Goal: Navigation & Orientation: Find specific page/section

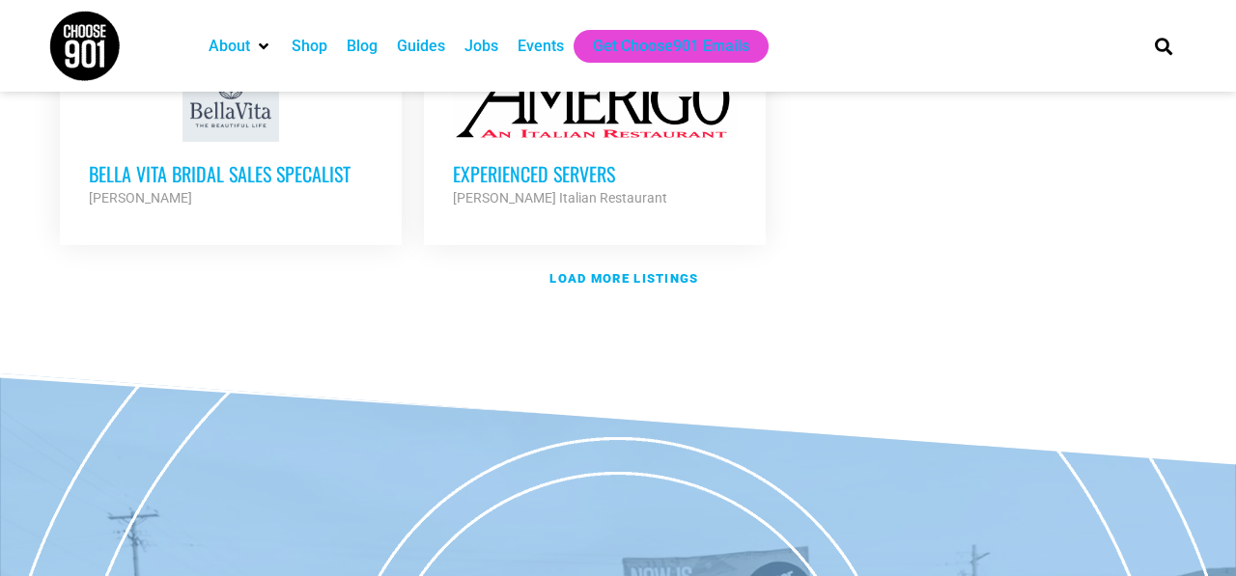
scroll to position [2552, 0]
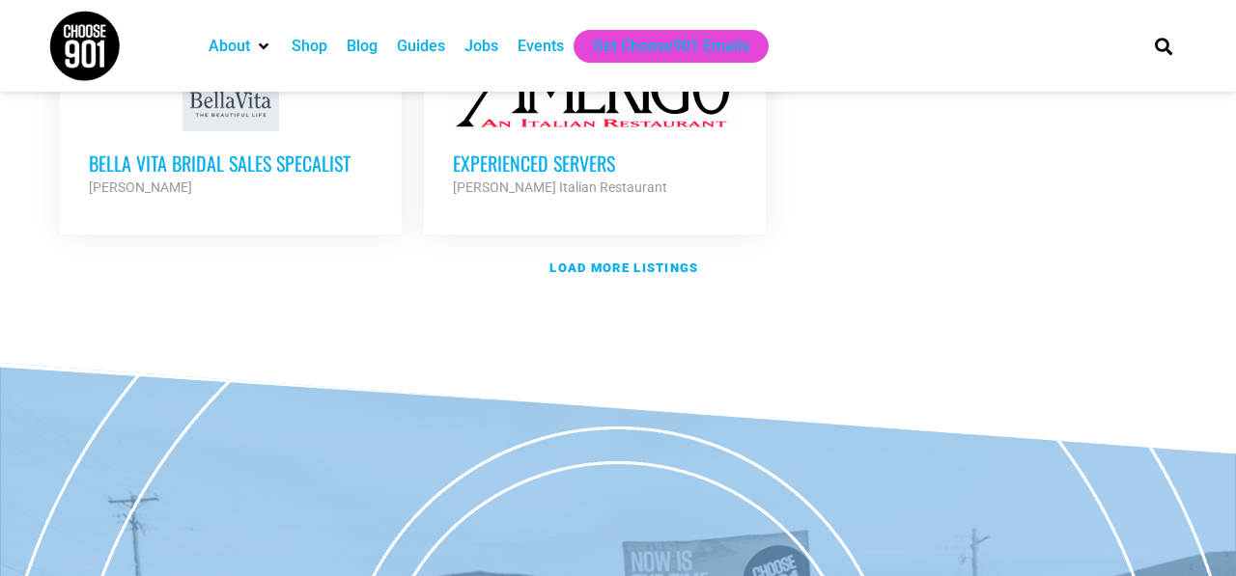
click at [85, 51] on img at bounding box center [84, 46] width 72 height 72
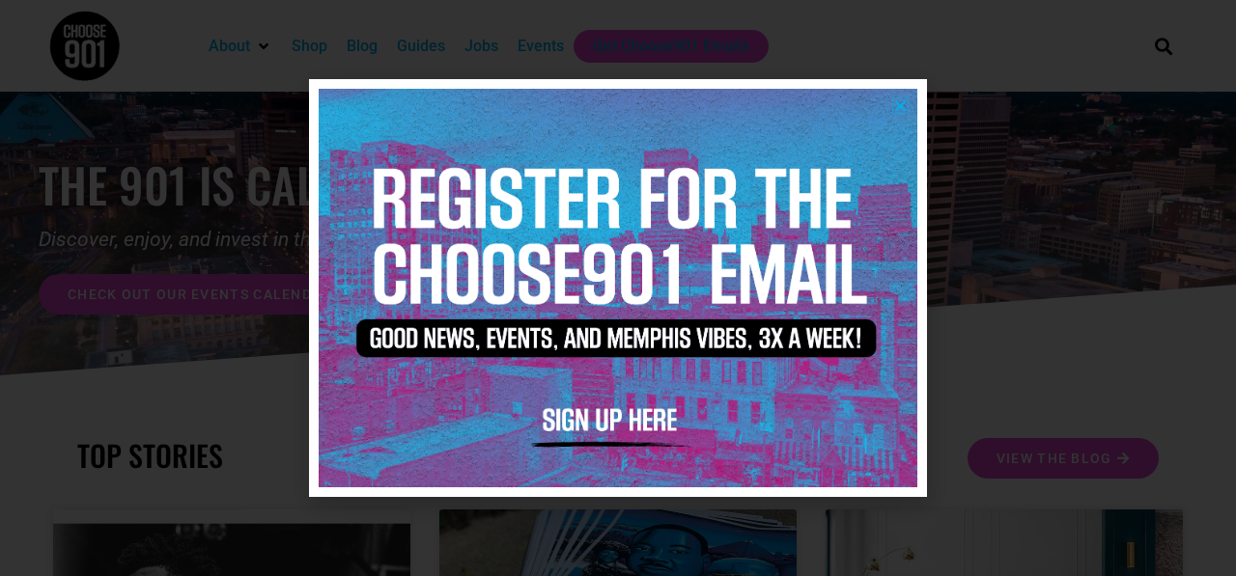
scroll to position [108, 0]
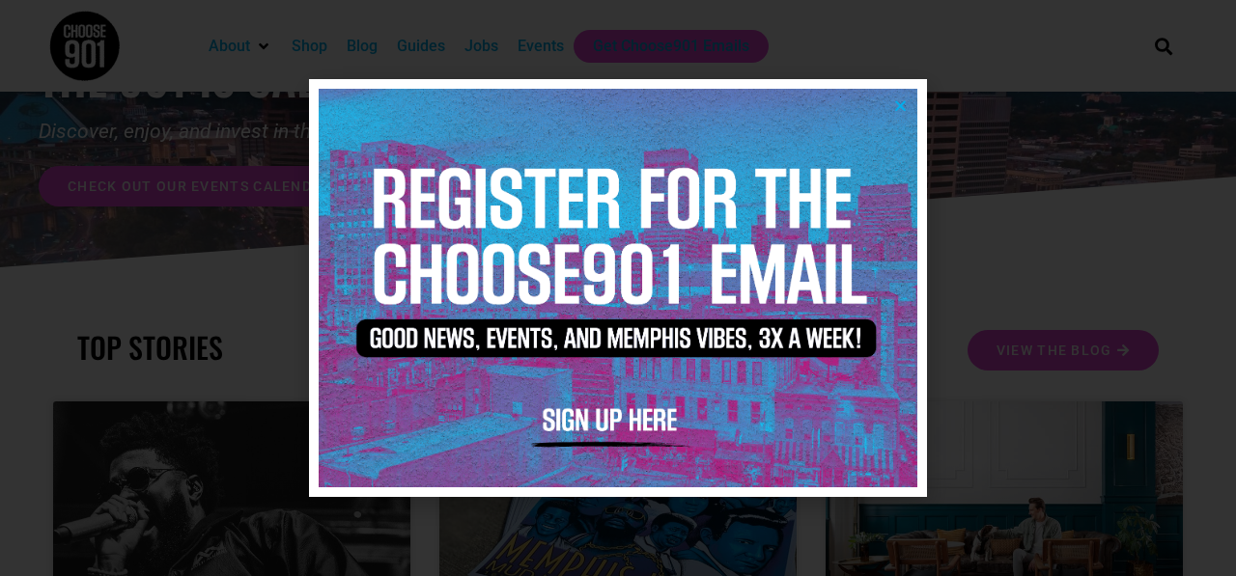
click at [899, 98] on icon "Close" at bounding box center [900, 105] width 14 height 14
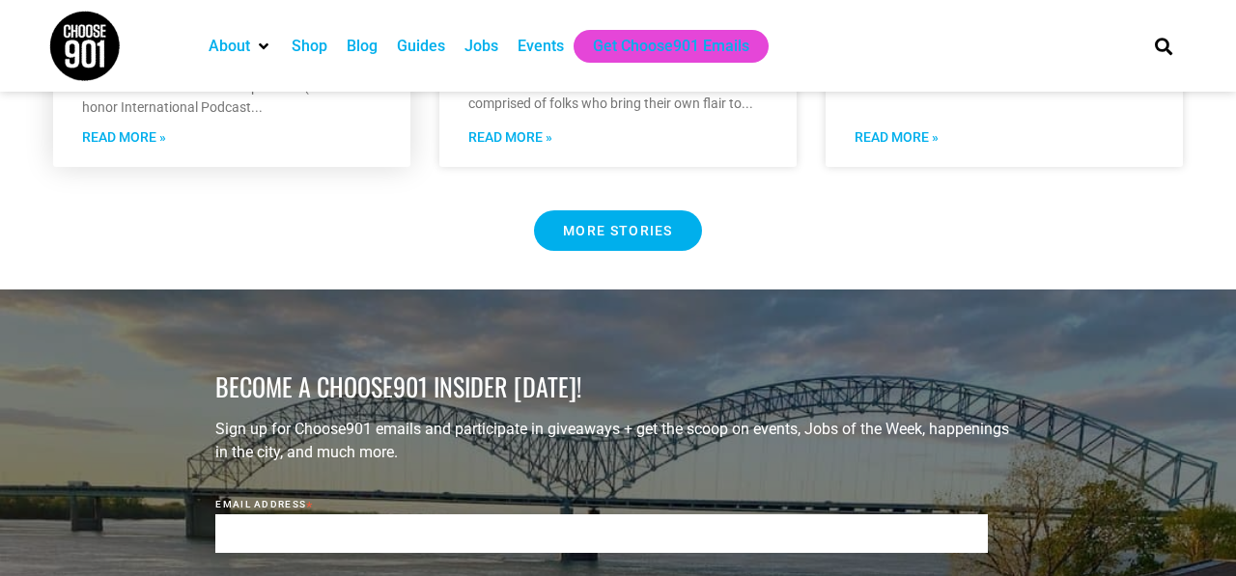
scroll to position [1834, 0]
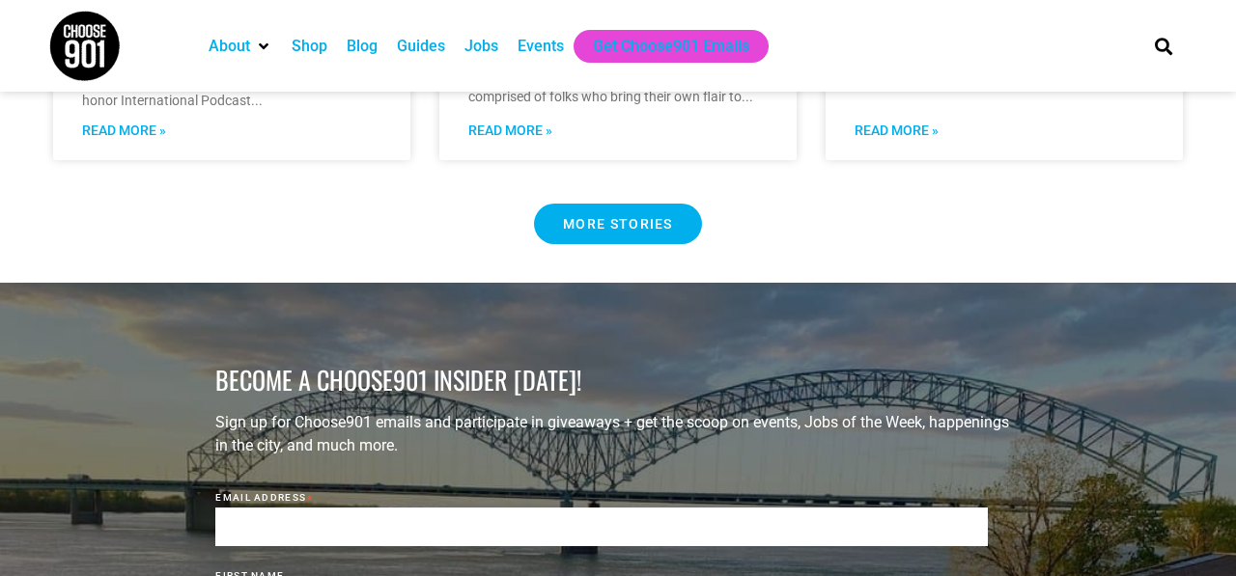
click at [611, 217] on span "MORE STORIES" at bounding box center [618, 224] width 110 height 14
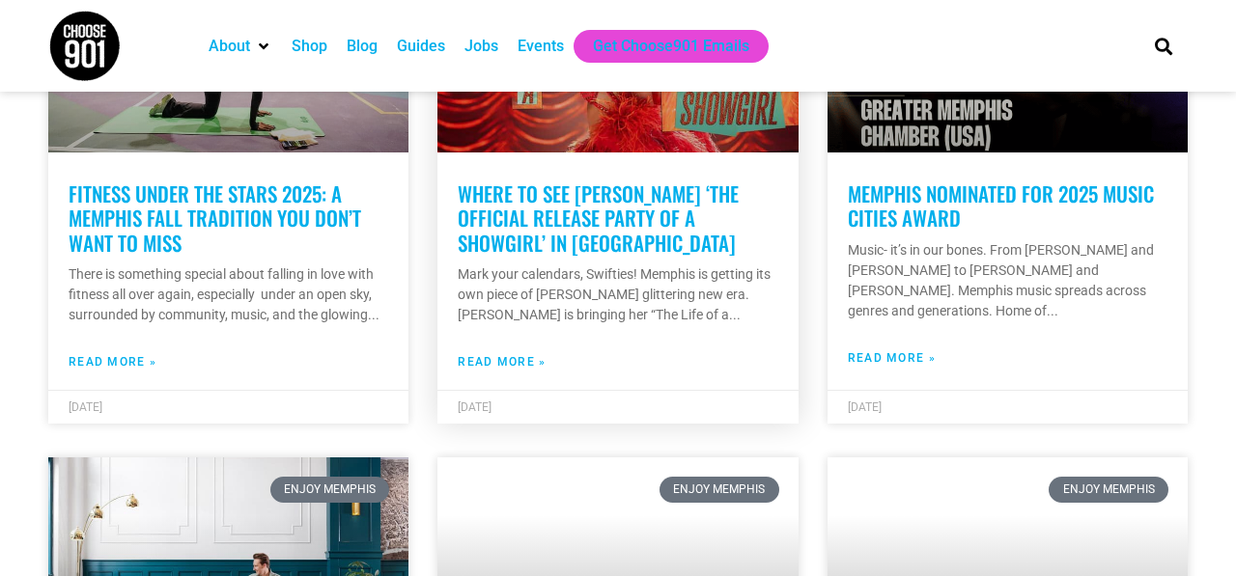
scroll to position [2385, 0]
